Goal: Task Accomplishment & Management: Manage account settings

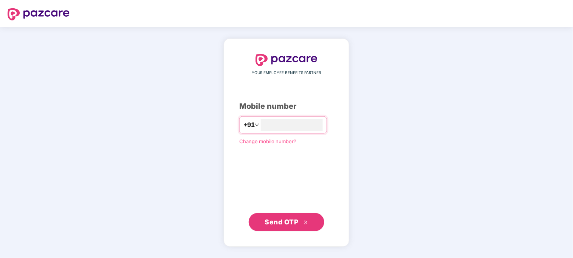
type input "**********"
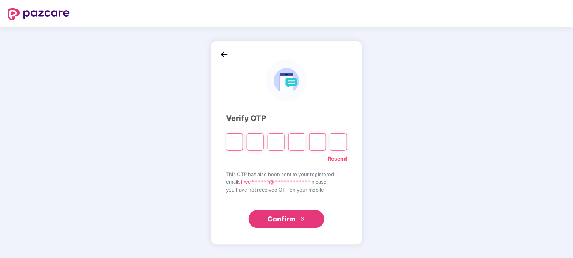
type input "*"
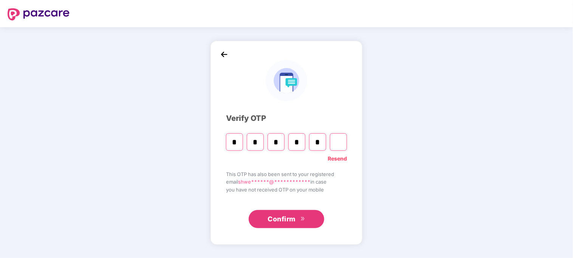
type input "*"
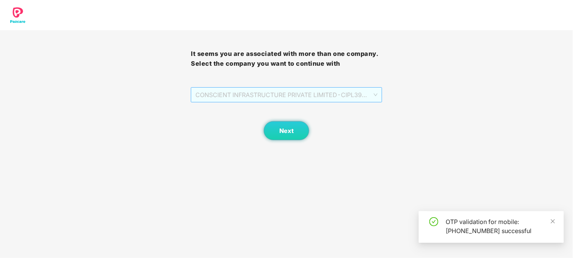
click at [270, 99] on span "CONSCIENT INFRASTRUCTURE PRIVATE LIMITED - CIPL394 - ADMIN" at bounding box center [286, 95] width 182 height 14
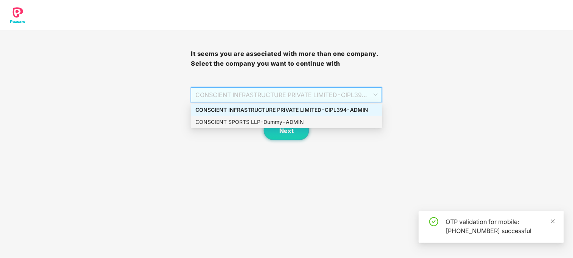
click at [261, 122] on div "CONSCIENT SPORTS LLP - Dummy - ADMIN" at bounding box center [286, 122] width 182 height 8
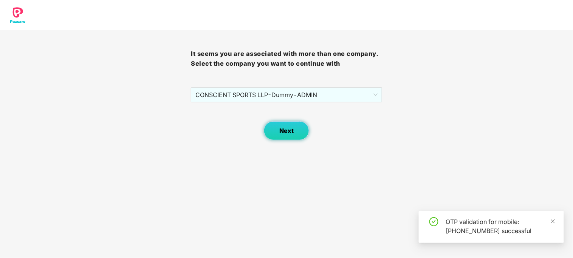
click at [280, 129] on span "Next" at bounding box center [286, 130] width 14 height 7
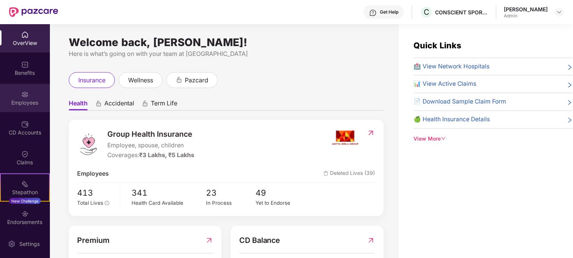
click at [24, 103] on div "Employees" at bounding box center [25, 103] width 50 height 8
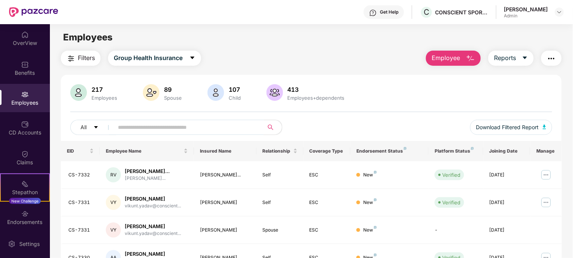
click at [207, 130] on input "text" at bounding box center [186, 127] width 136 height 11
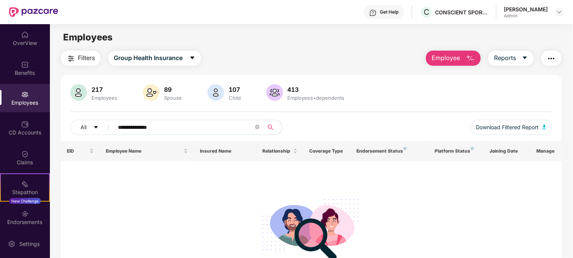
type input "**********"
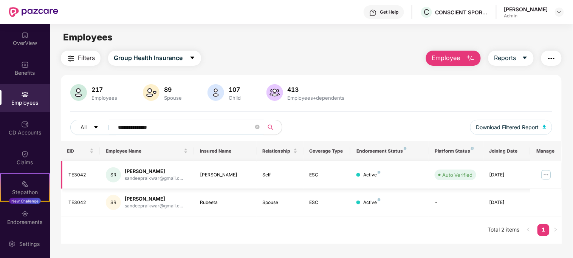
click at [547, 178] on img at bounding box center [546, 175] width 12 height 12
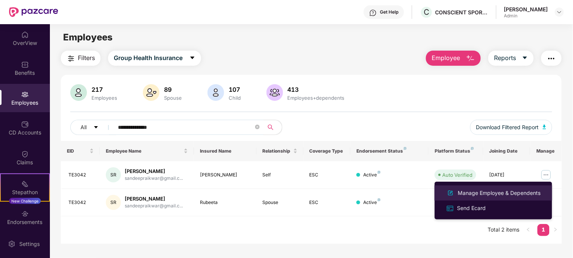
click at [502, 197] on div "Manage Employee & Dependents" at bounding box center [493, 193] width 98 height 9
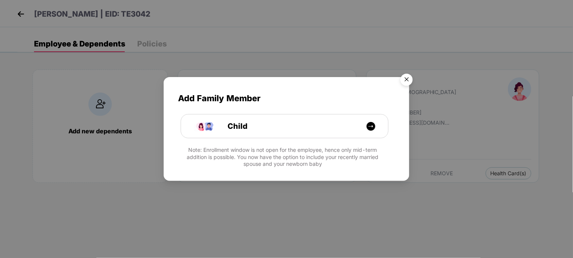
click at [406, 78] on img "Close" at bounding box center [406, 80] width 21 height 21
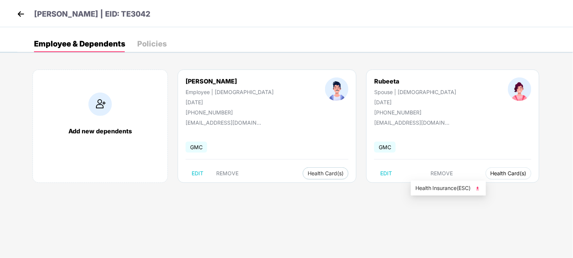
click at [490, 175] on span "Health Card(s)" at bounding box center [508, 174] width 36 height 4
click at [437, 188] on span "Health Insurance(ESC)" at bounding box center [448, 188] width 66 height 8
click at [210, 5] on div "[PERSON_NAME] | EID: TE3042" at bounding box center [286, 13] width 573 height 27
